Goal: Check status: Check status

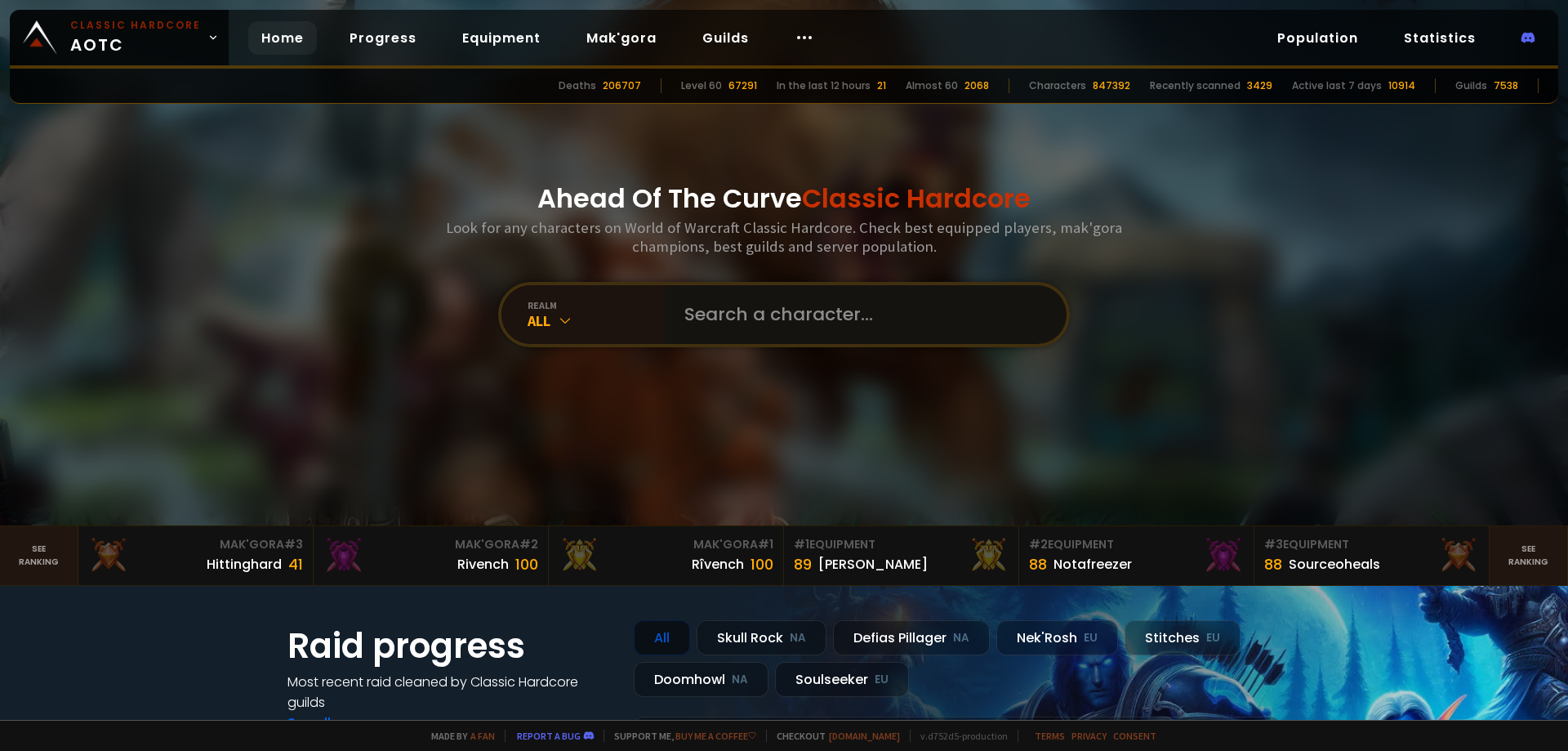
click at [713, 318] on input "text" at bounding box center [861, 314] width 372 height 59
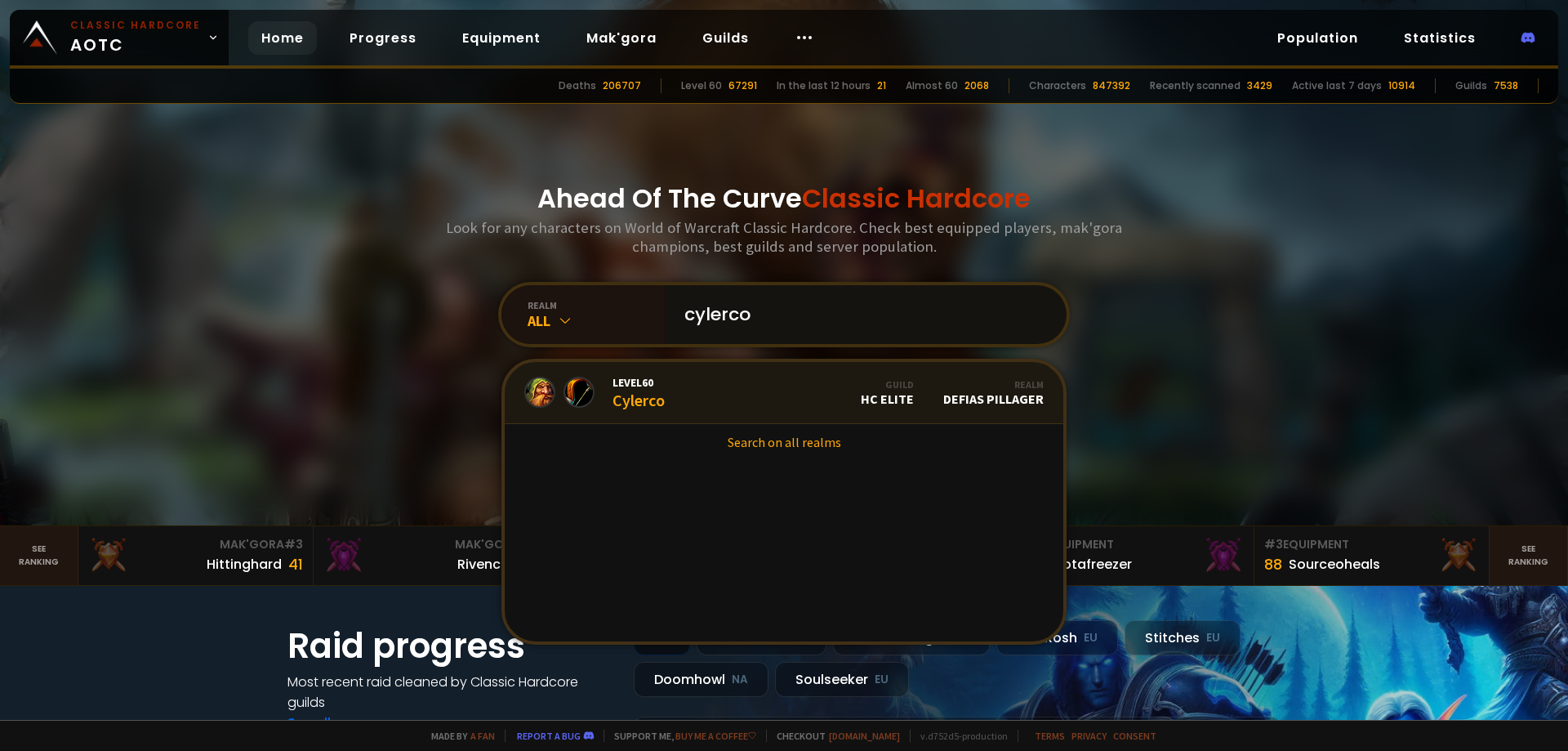
type input "cylerco"
click at [671, 389] on link "Level 60 Cylerco Guild HC Elite Realm Defias Pillager" at bounding box center [784, 393] width 559 height 62
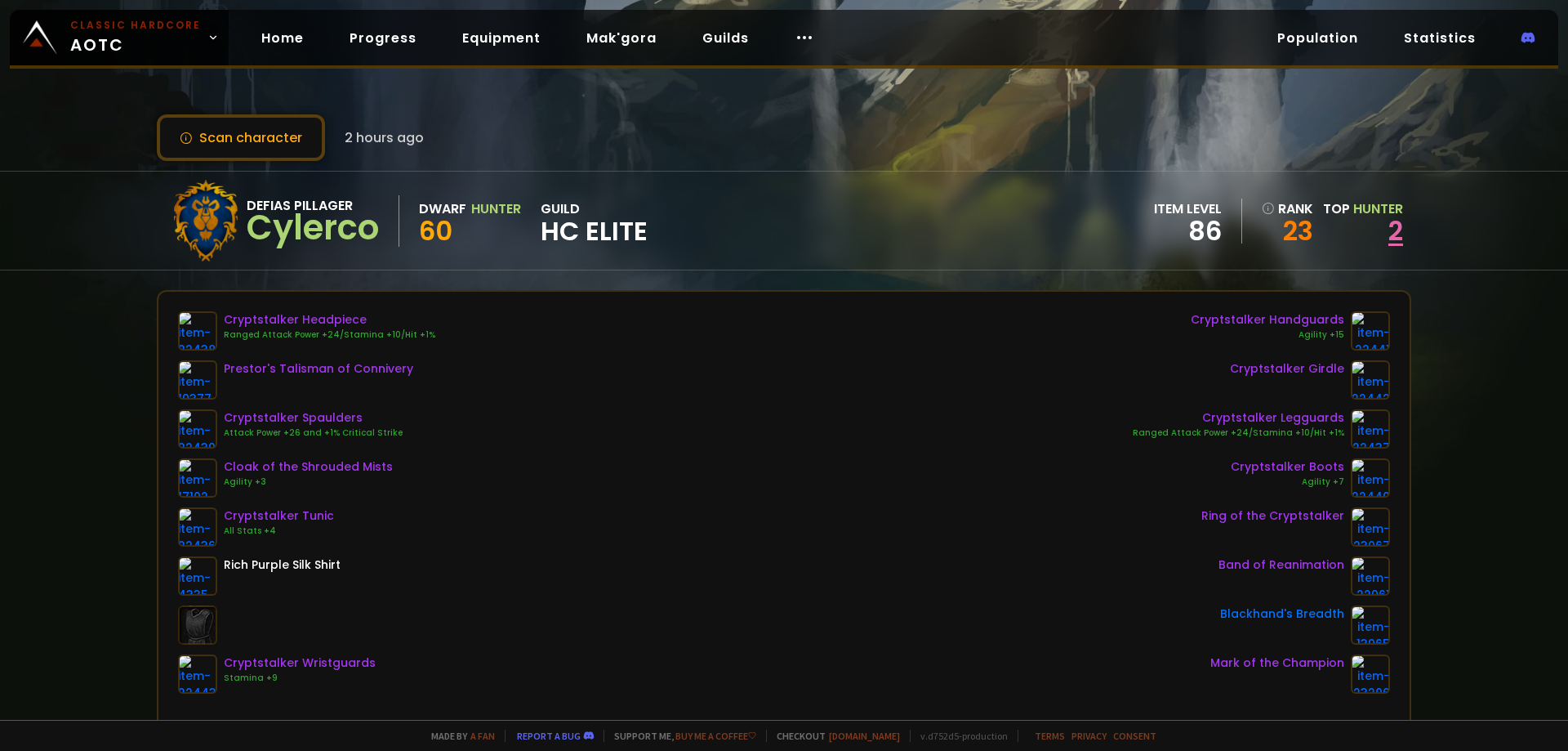
click at [1392, 235] on link "2" at bounding box center [1395, 231] width 15 height 37
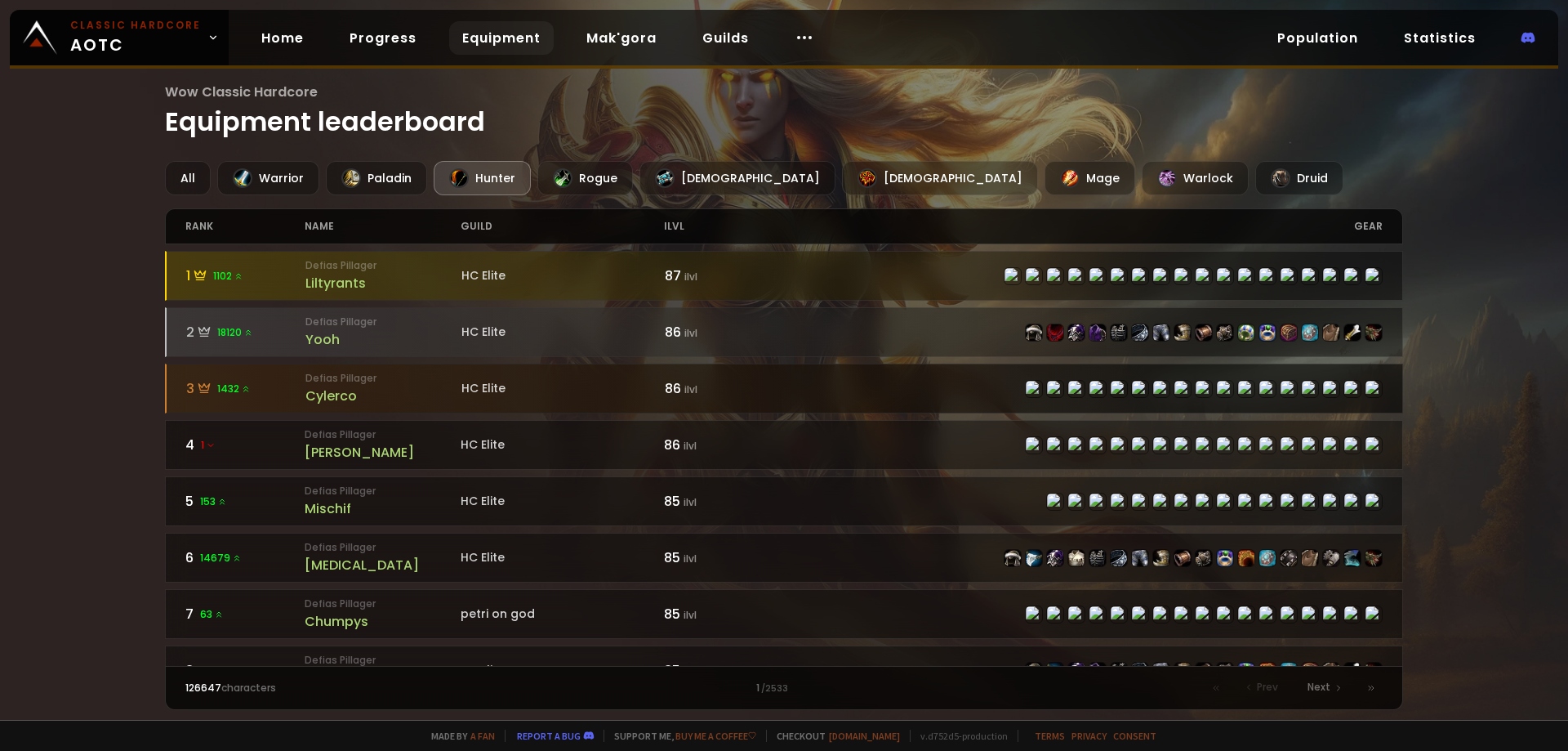
click at [264, 399] on div "3 1432" at bounding box center [246, 388] width 120 height 20
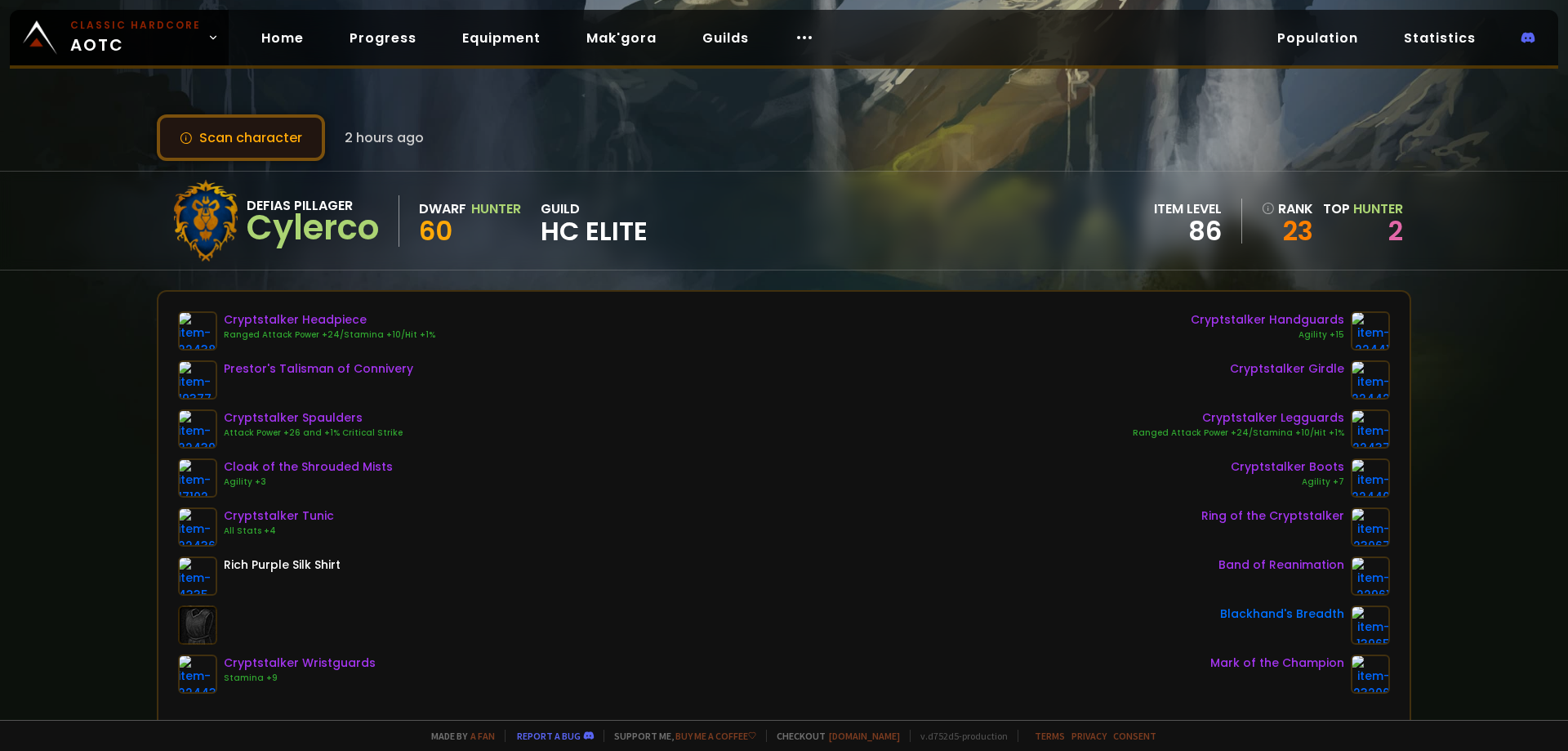
click at [258, 138] on button "Scan character" at bounding box center [241, 138] width 169 height 47
click at [1392, 232] on link "2" at bounding box center [1395, 231] width 15 height 37
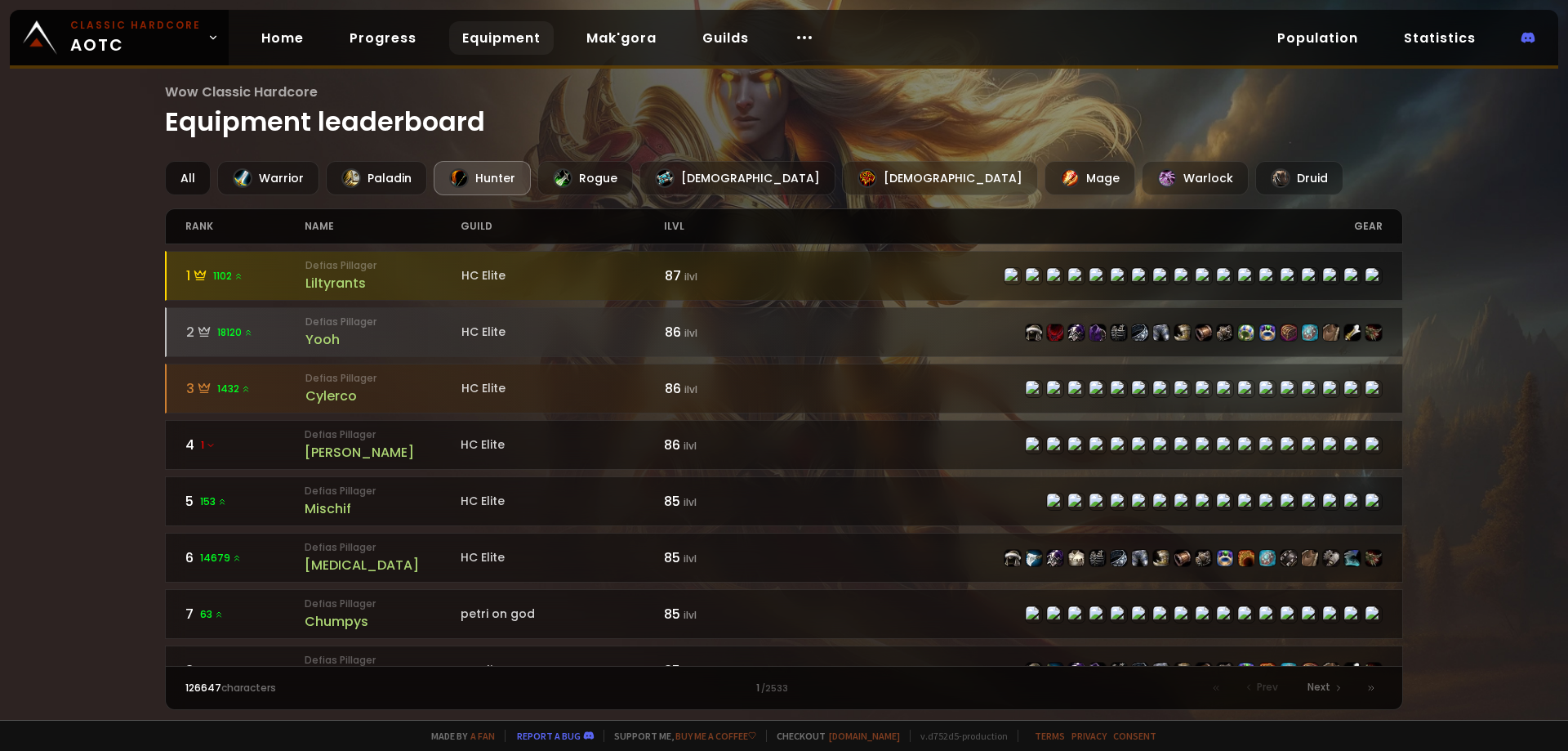
click at [188, 178] on div "All" at bounding box center [187, 178] width 46 height 34
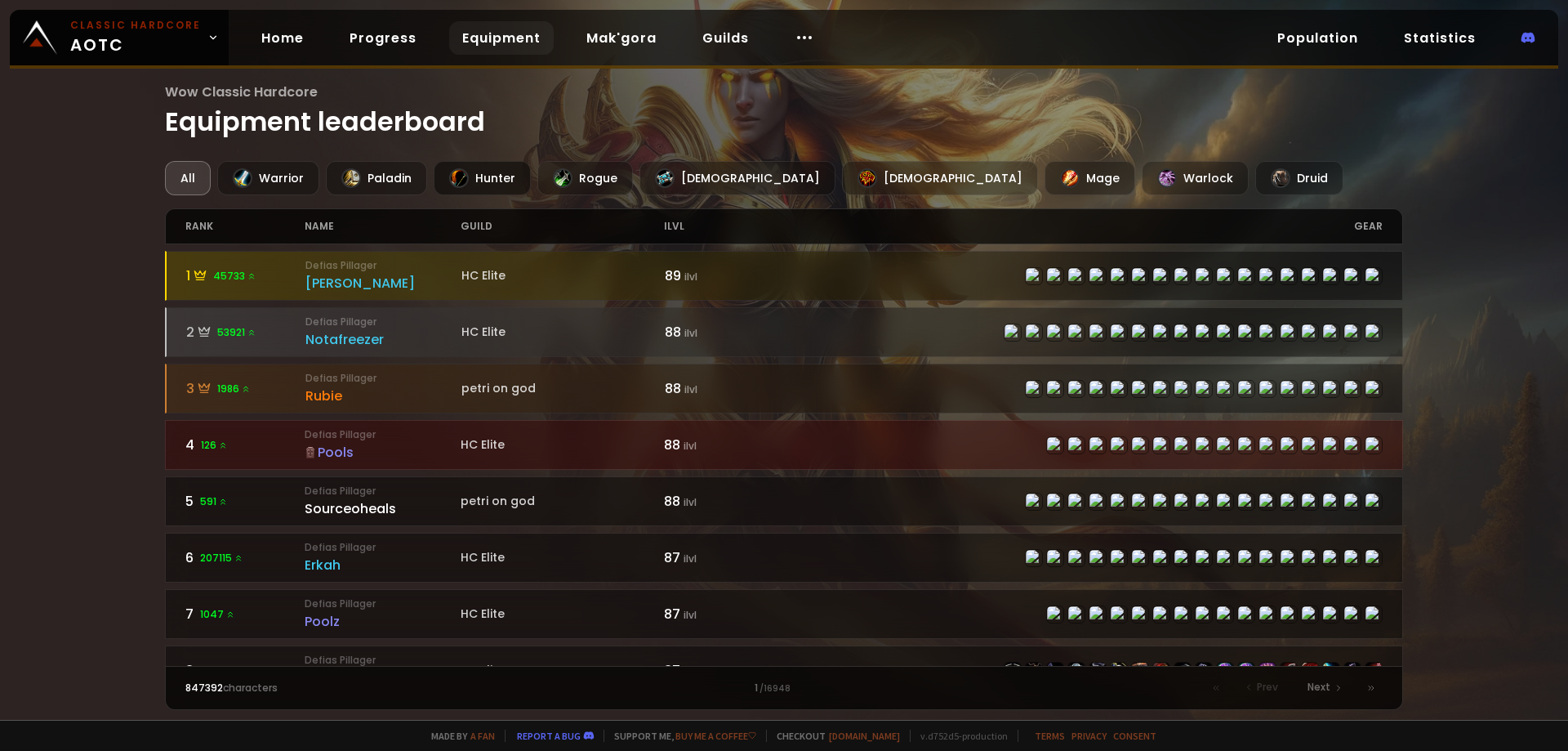
click at [487, 184] on div "Hunter" at bounding box center [483, 178] width 98 height 34
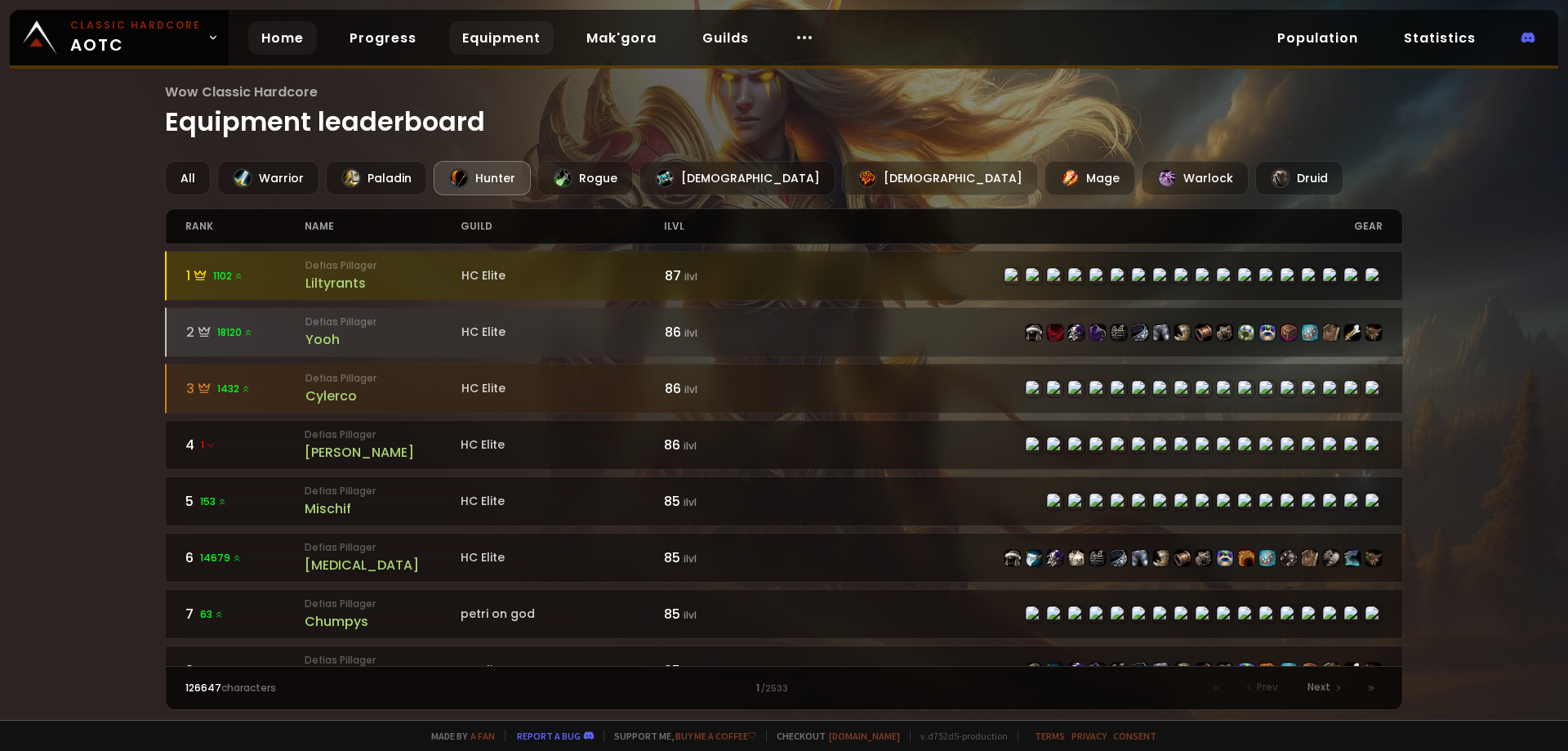
click at [289, 46] on link "Home" at bounding box center [283, 38] width 68 height 33
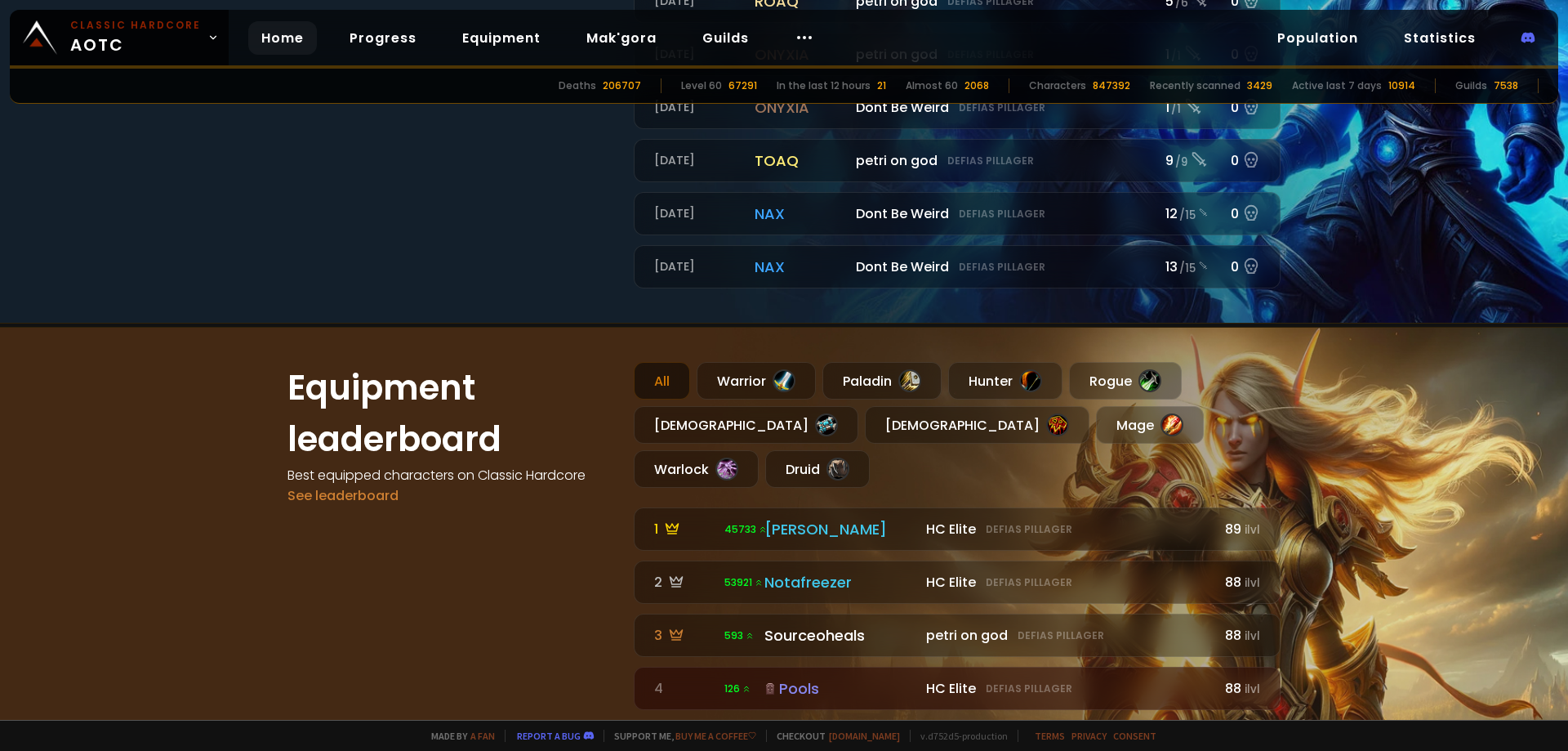
scroll to position [882, 0]
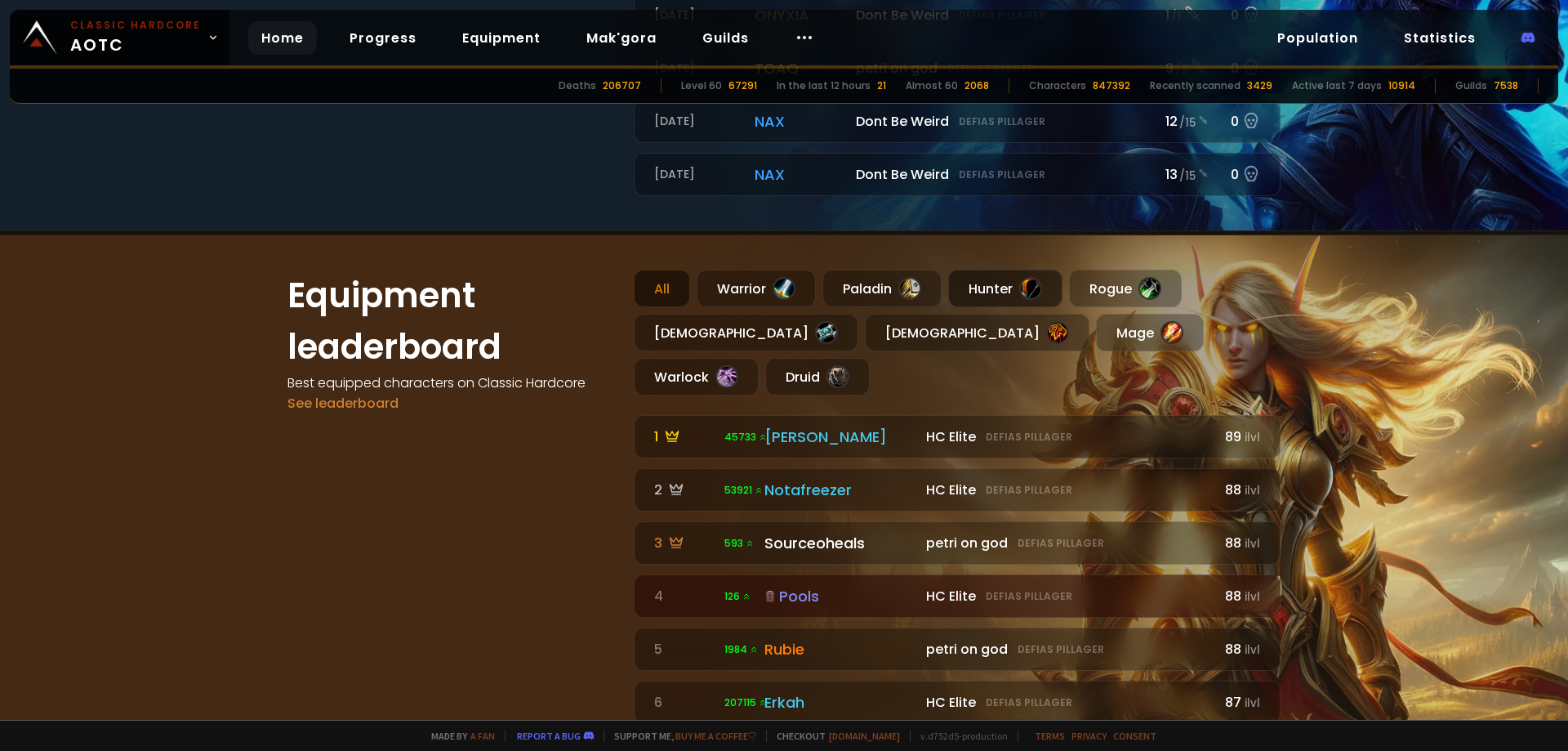
click at [1021, 297] on div "Hunter" at bounding box center [1004, 288] width 114 height 38
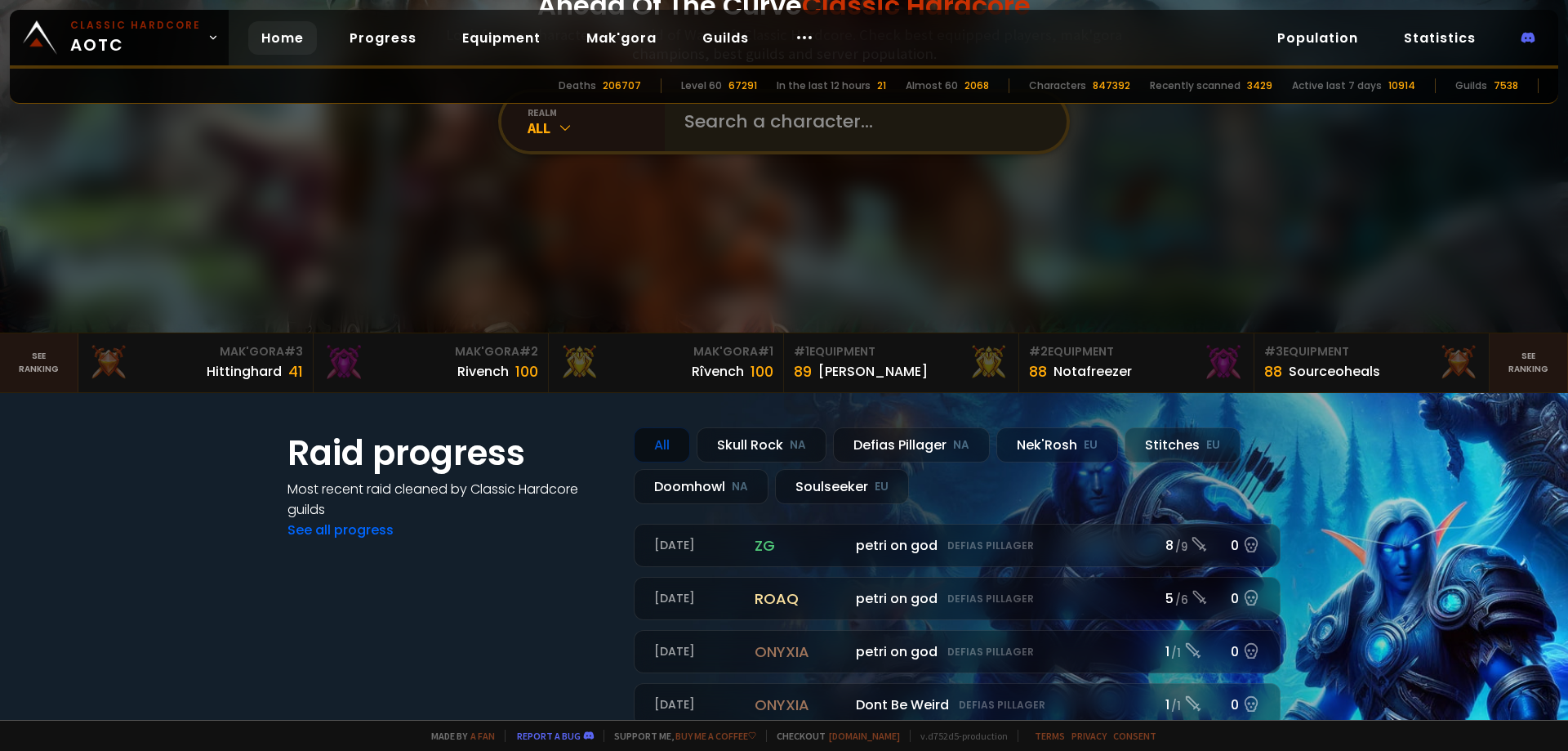
scroll to position [196, 0]
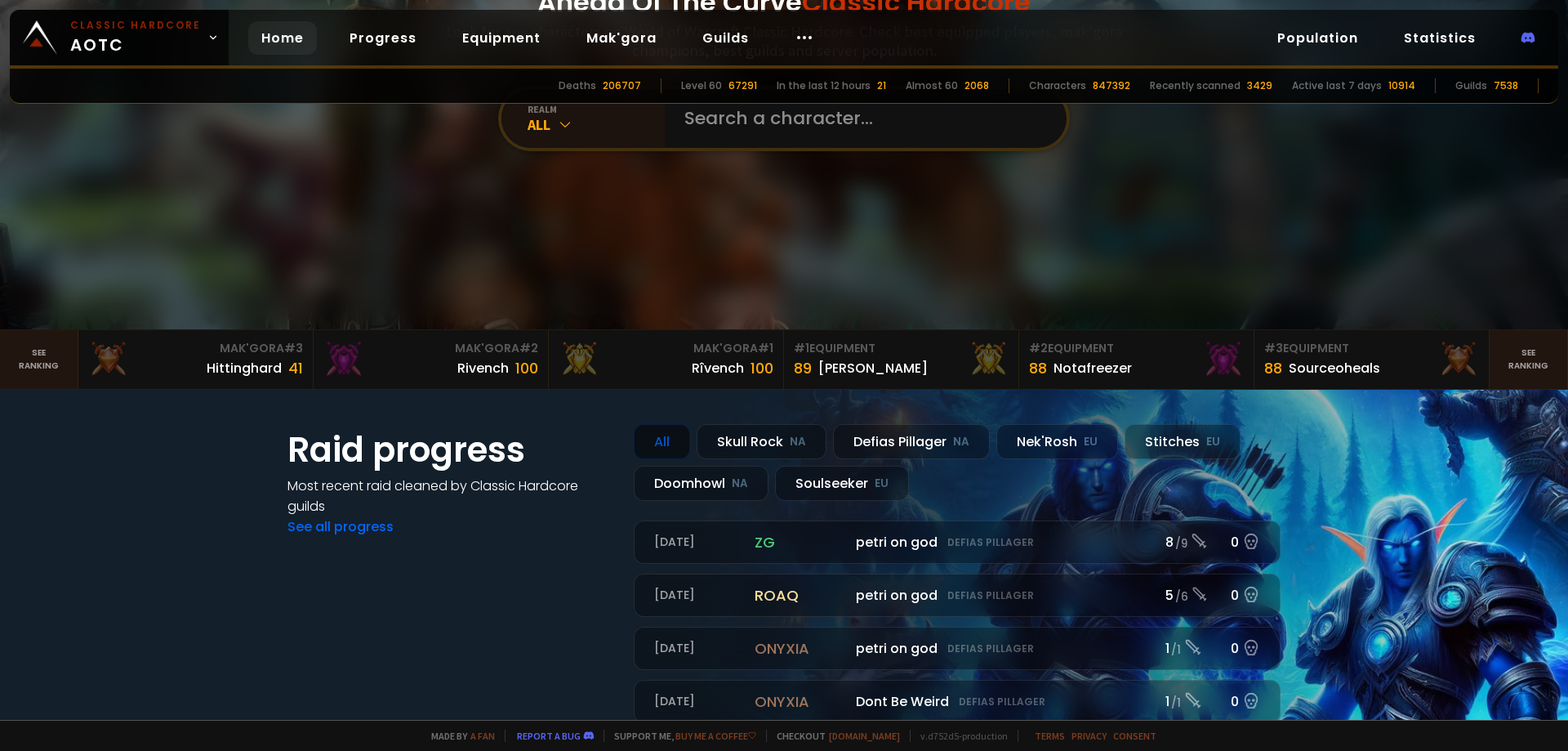
click at [671, 425] on div "All" at bounding box center [662, 442] width 57 height 35
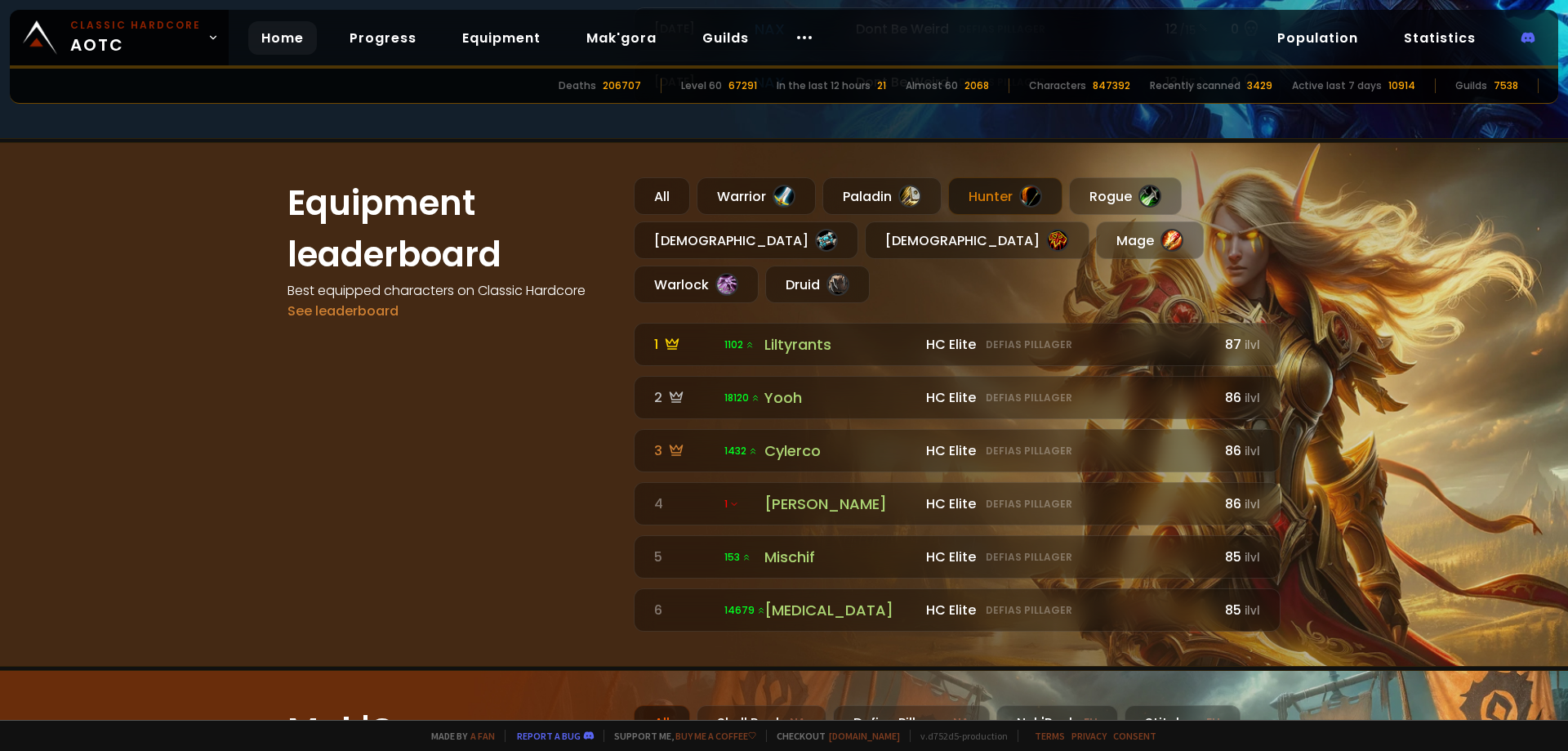
scroll to position [980, 0]
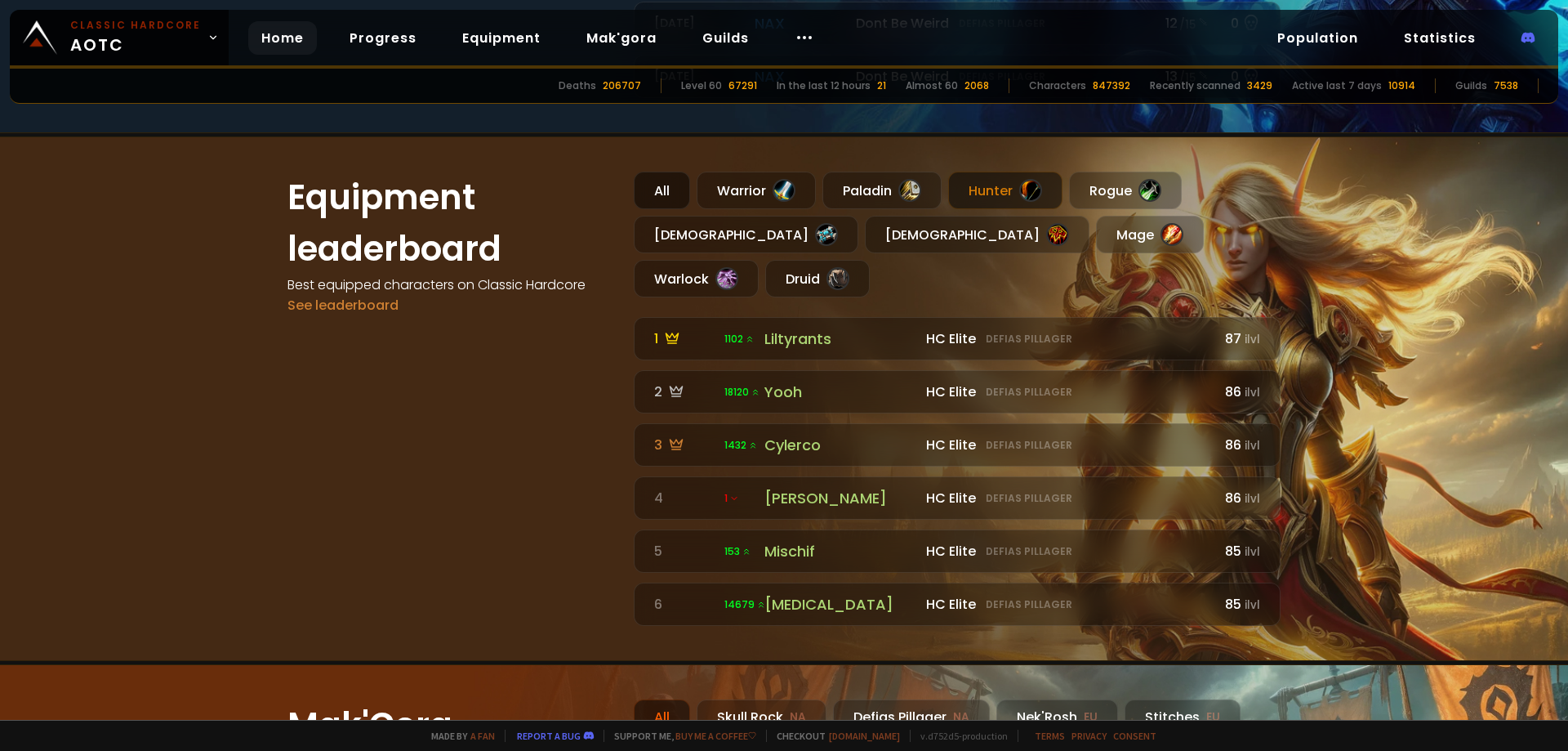
click at [661, 185] on div "All" at bounding box center [662, 190] width 57 height 38
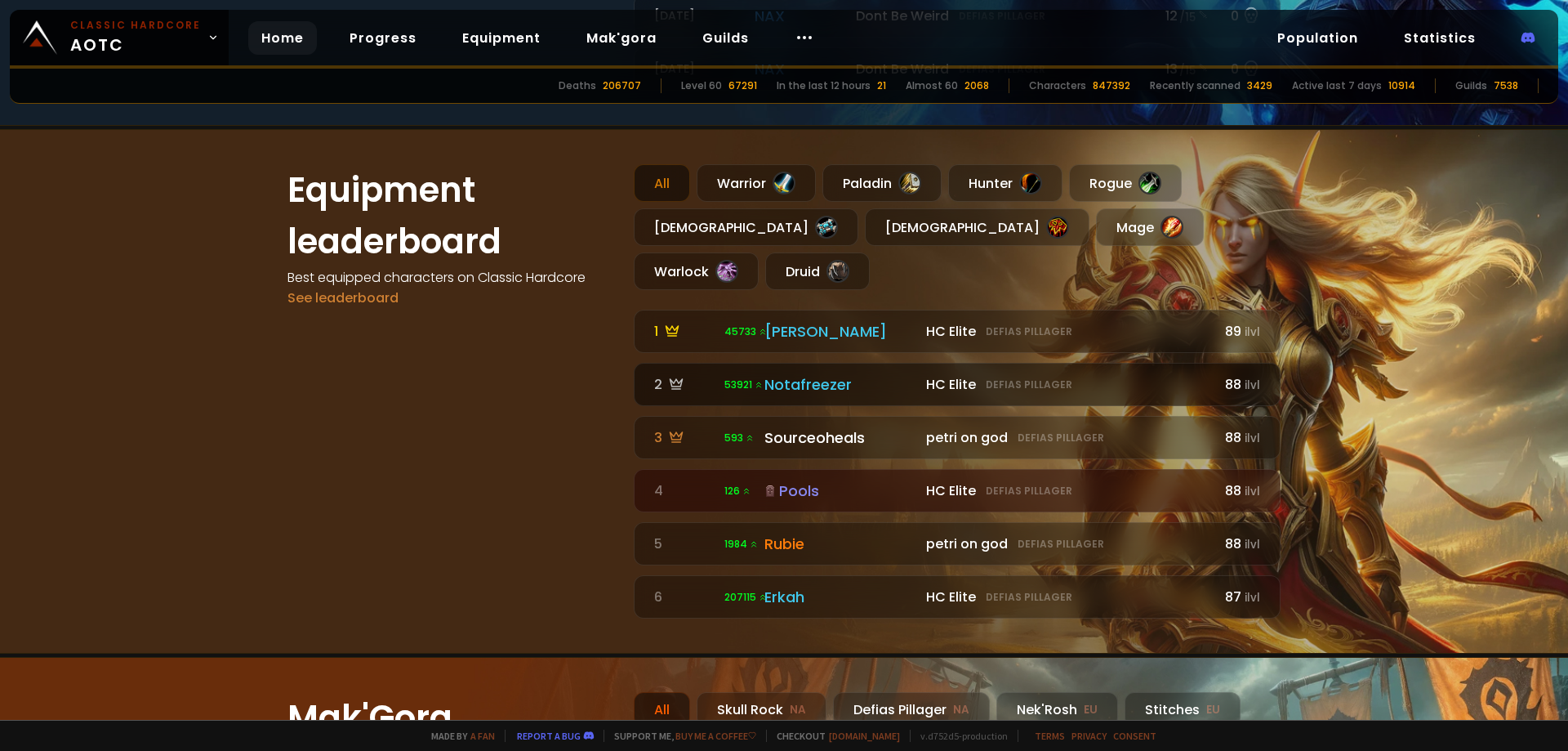
scroll to position [882, 0]
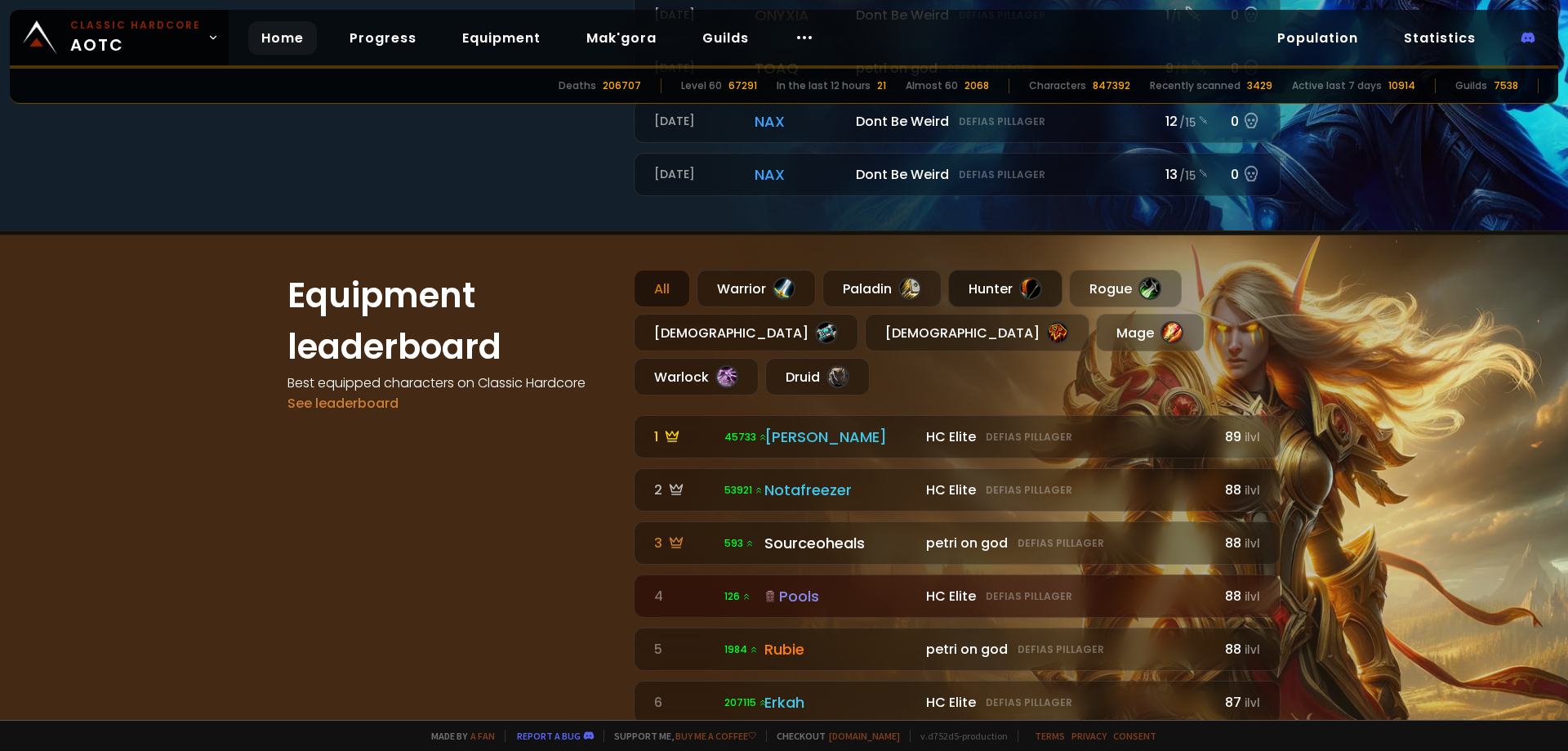
click at [995, 293] on div "Hunter" at bounding box center [1004, 288] width 114 height 38
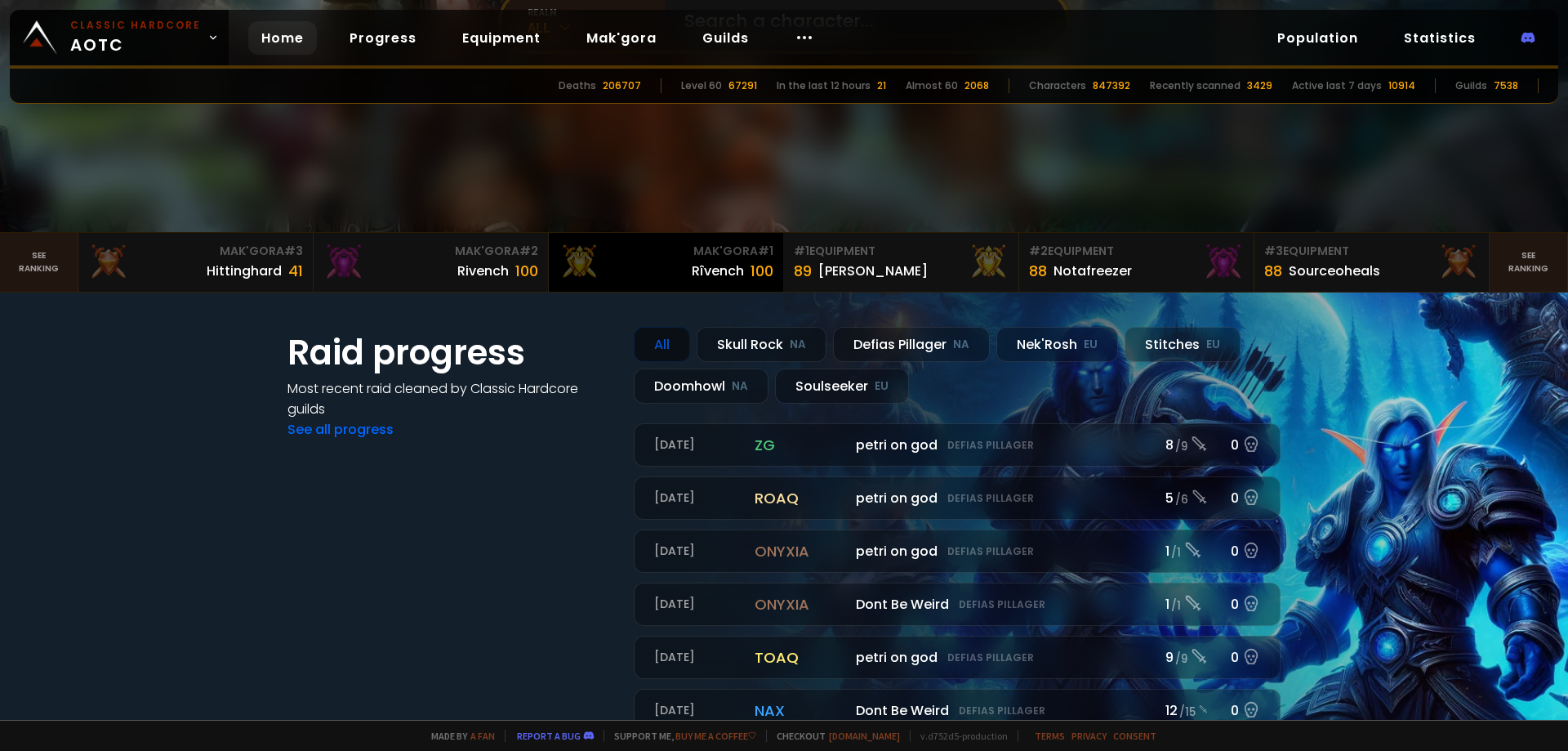
scroll to position [294, 0]
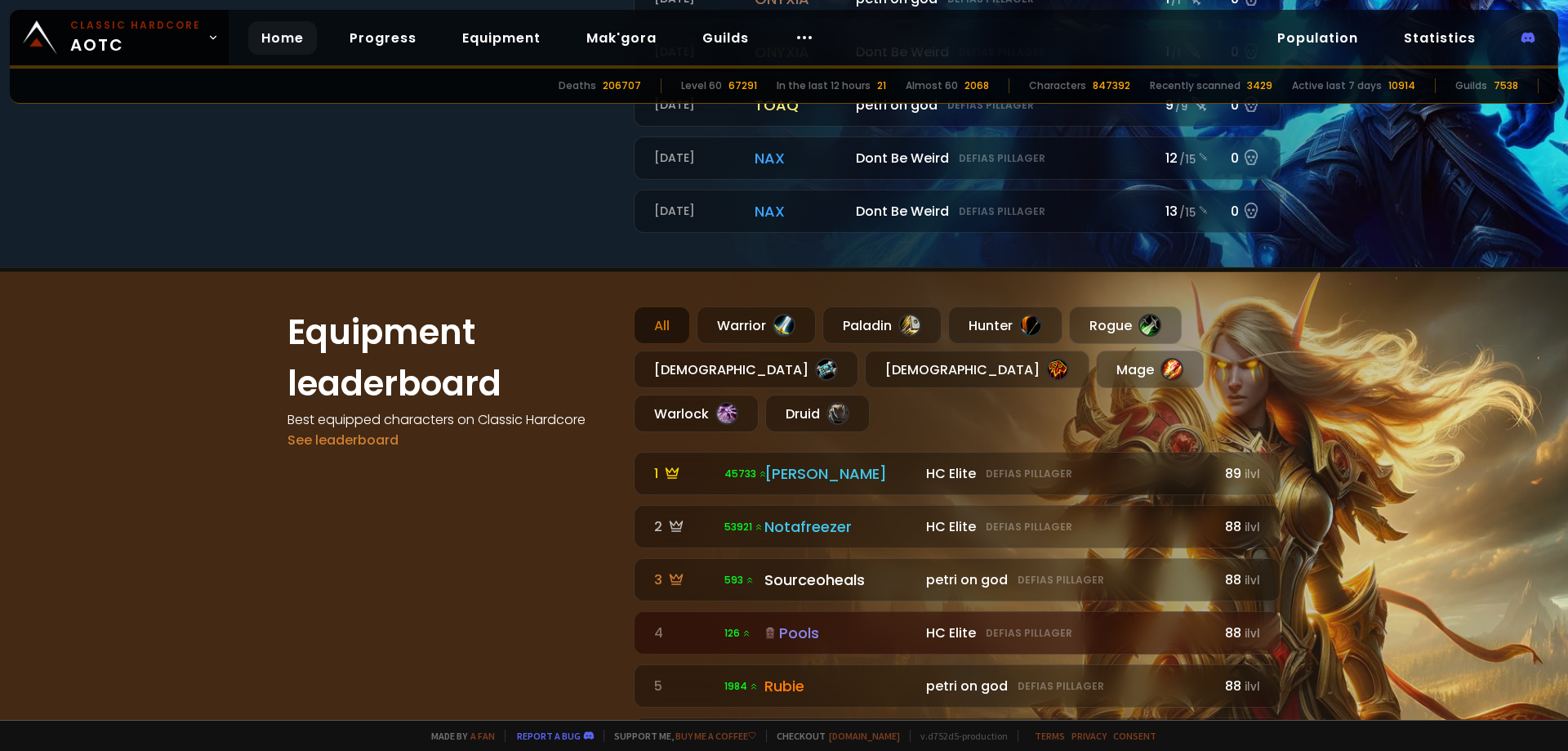
scroll to position [882, 0]
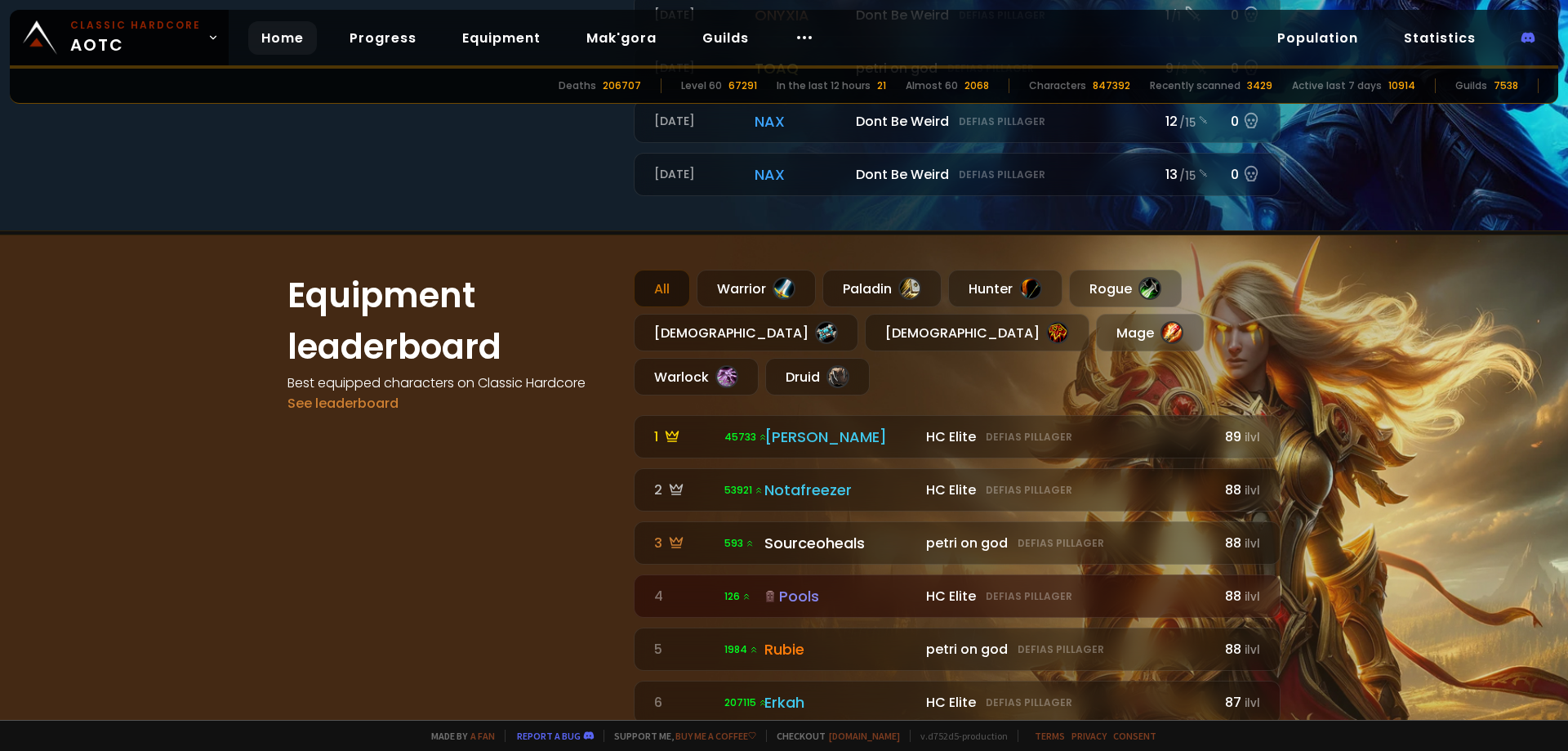
click at [666, 295] on div "All" at bounding box center [662, 288] width 57 height 38
click at [994, 296] on div "Hunter" at bounding box center [1004, 288] width 114 height 38
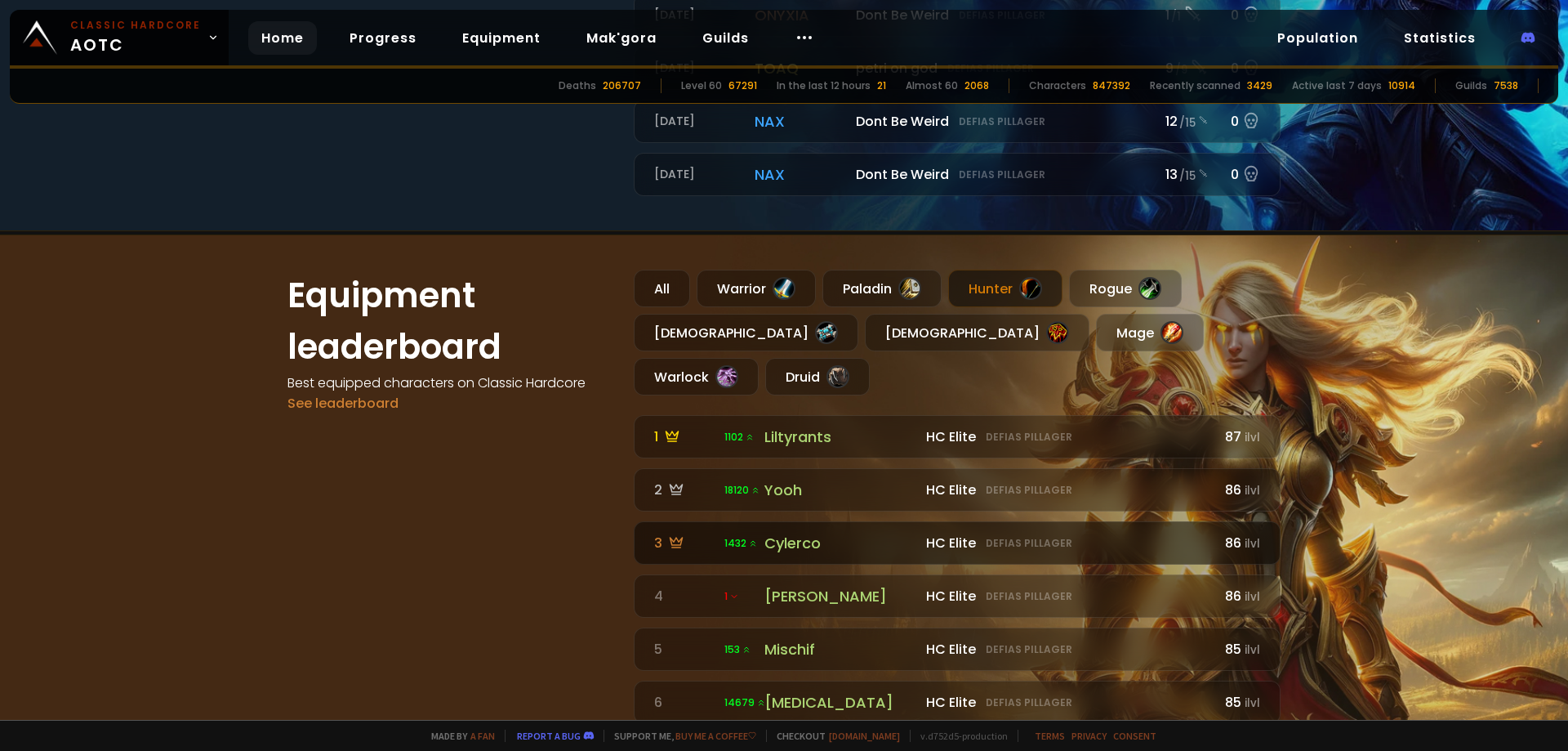
click at [788, 532] on div "Cylerco" at bounding box center [841, 542] width 152 height 22
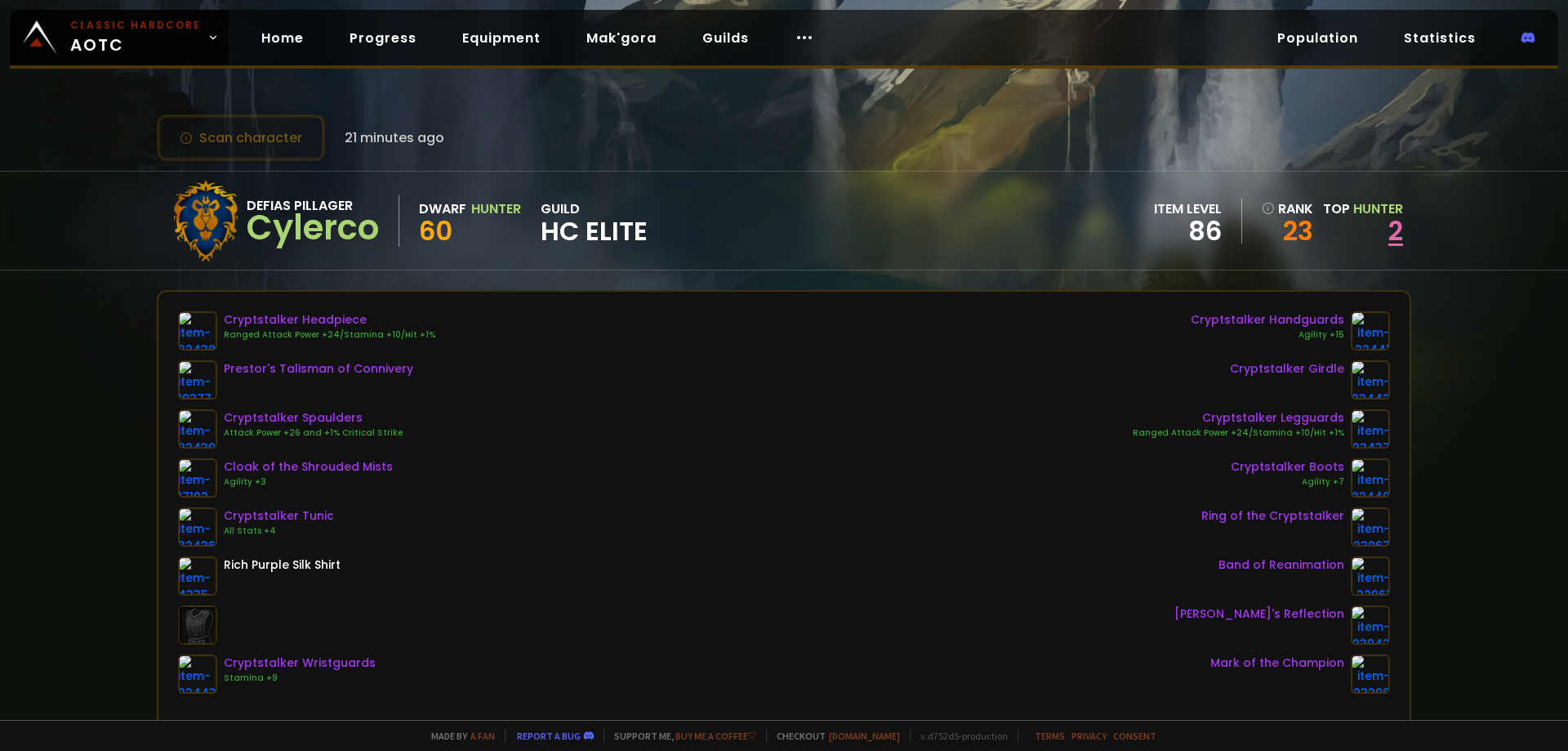
click at [1393, 241] on link "2" at bounding box center [1395, 231] width 15 height 37
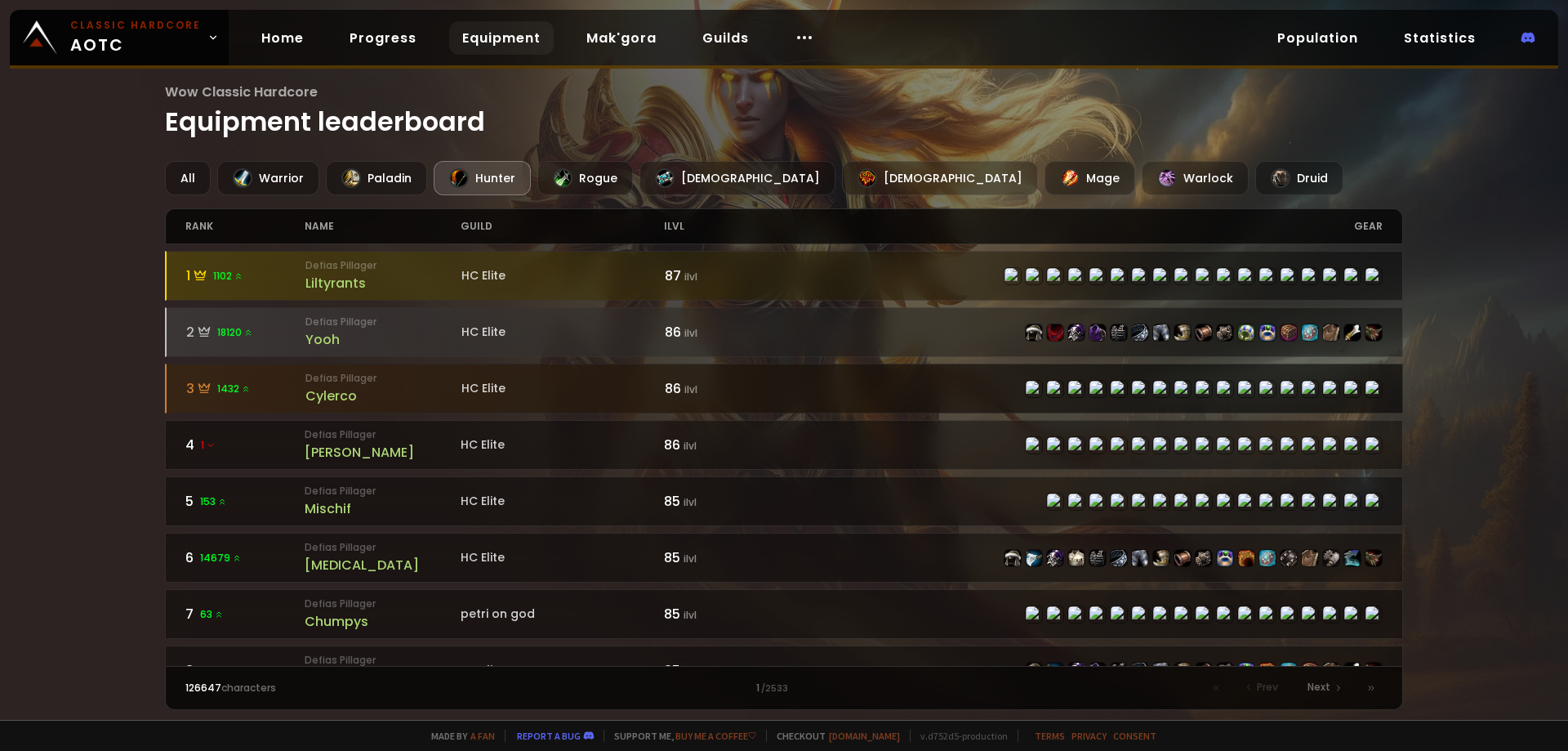
click at [328, 398] on div "Cylerco" at bounding box center [383, 395] width 156 height 20
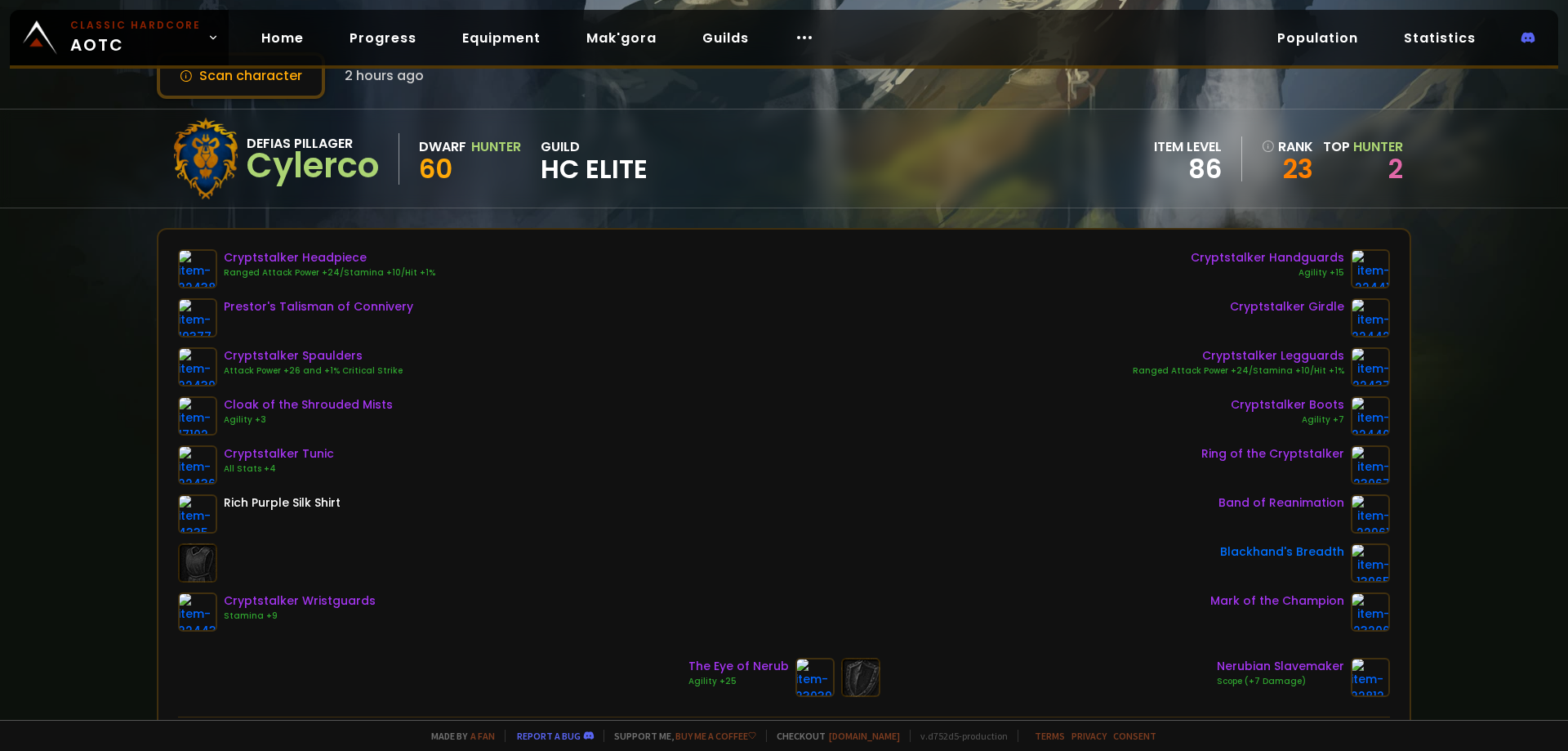
scroll to position [113, 0]
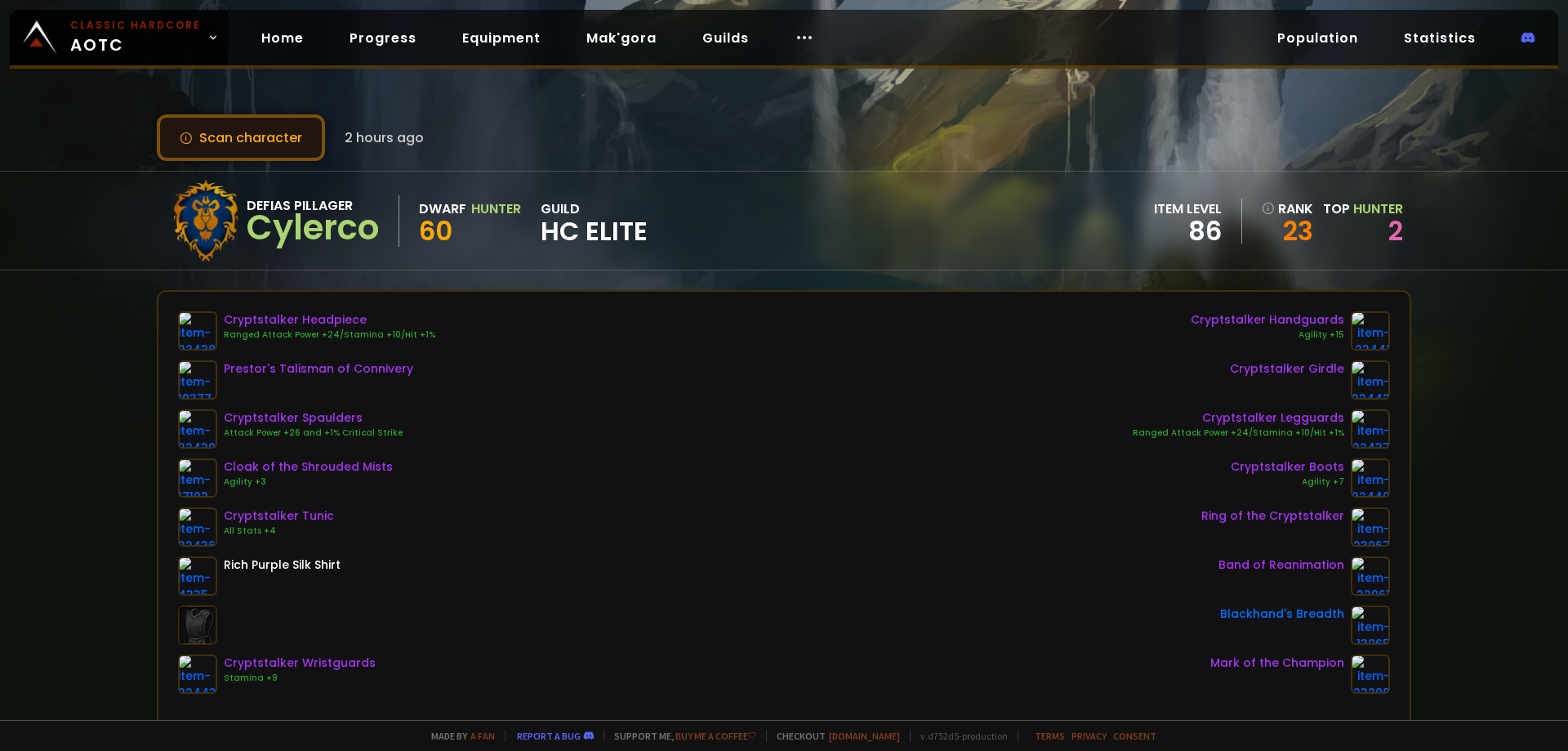
click at [298, 135] on button "Scan character" at bounding box center [241, 138] width 169 height 47
